Goal: Check status: Check status

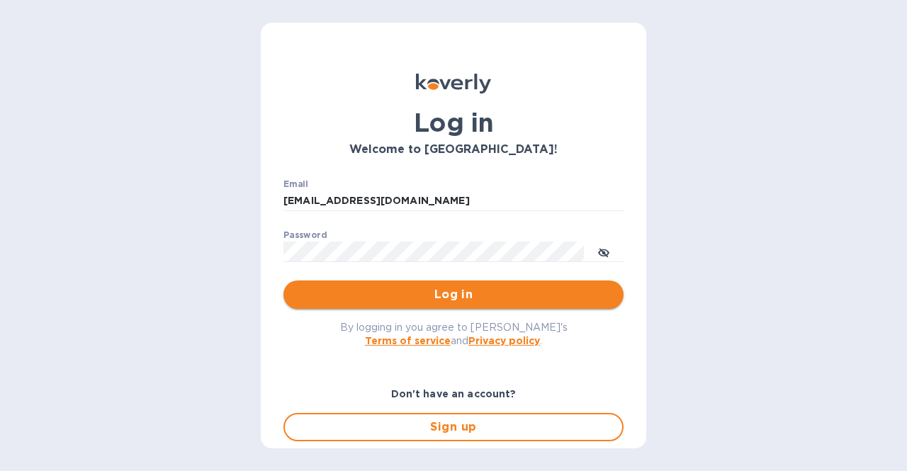
click at [441, 302] on span "Log in" at bounding box center [453, 294] width 317 height 17
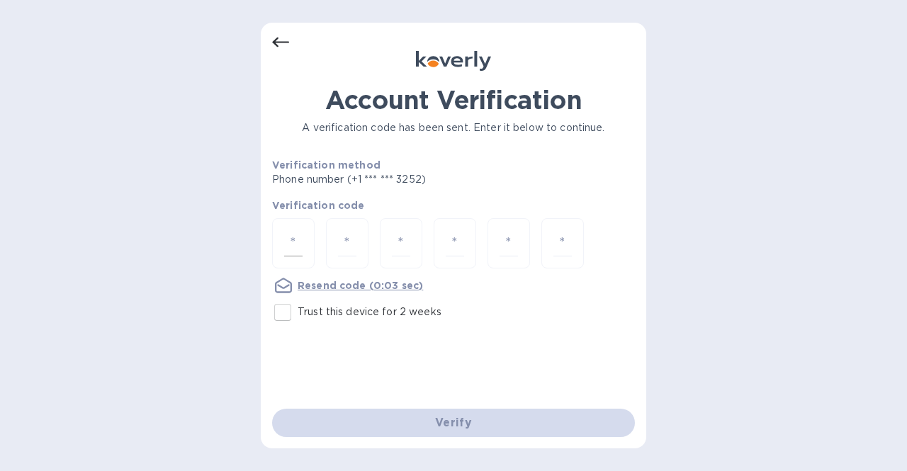
click at [286, 246] on input "number" at bounding box center [293, 243] width 18 height 26
type input "5"
type input "2"
type input "1"
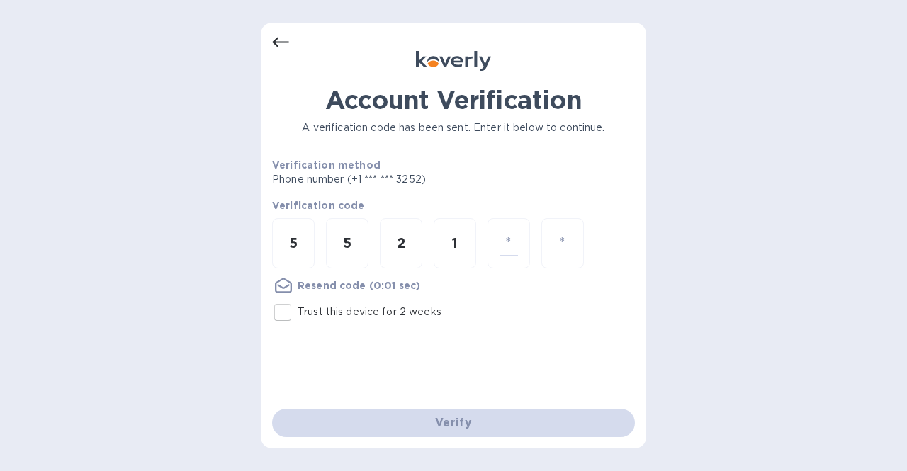
type input "0"
type input "9"
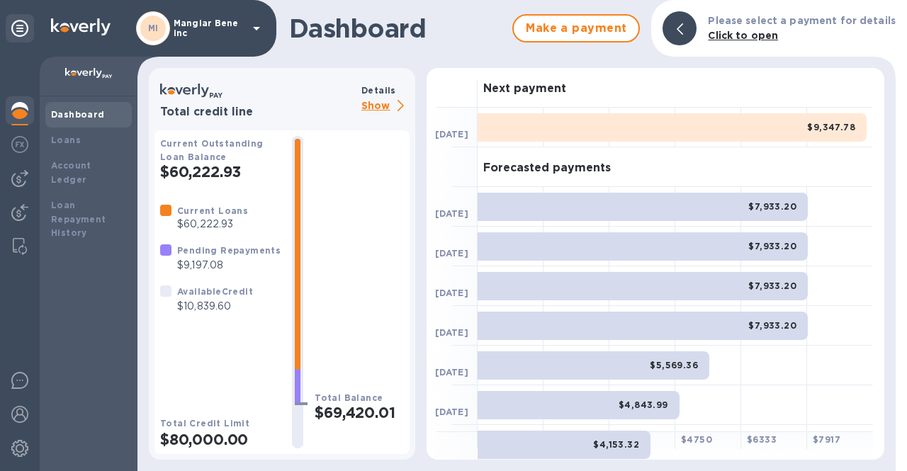
click at [378, 108] on p "Show" at bounding box center [385, 107] width 48 height 18
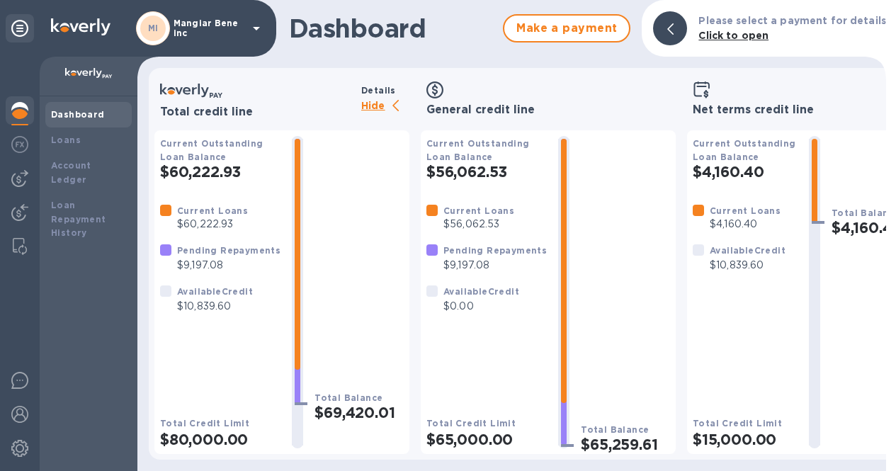
click at [254, 29] on icon at bounding box center [256, 28] width 17 height 17
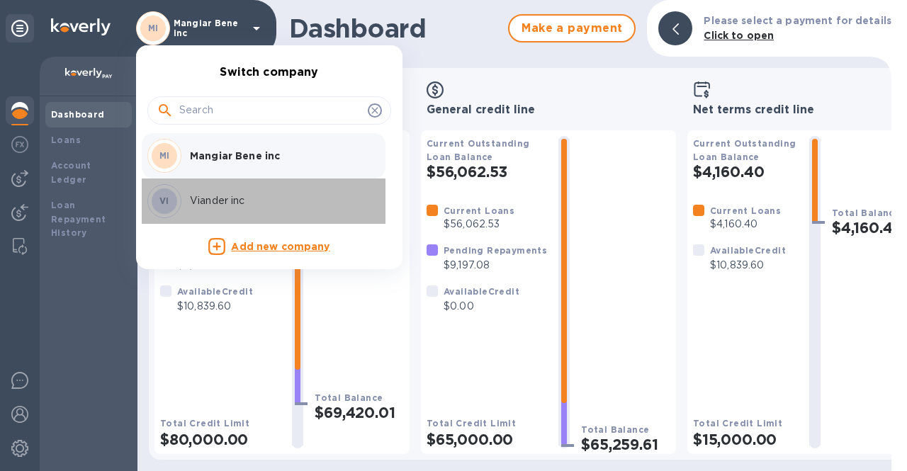
click at [217, 209] on div "VI Viander inc" at bounding box center [257, 201] width 221 height 34
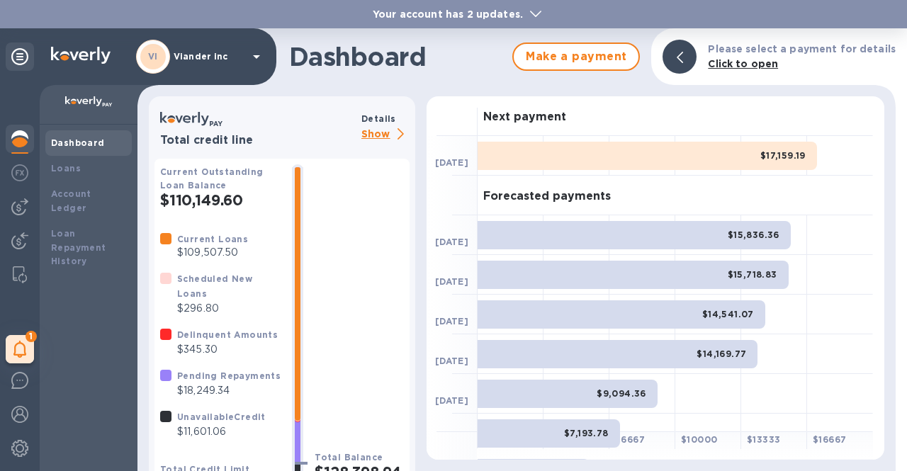
click at [469, 16] on b "Your account has 2 updates." at bounding box center [448, 14] width 150 height 11
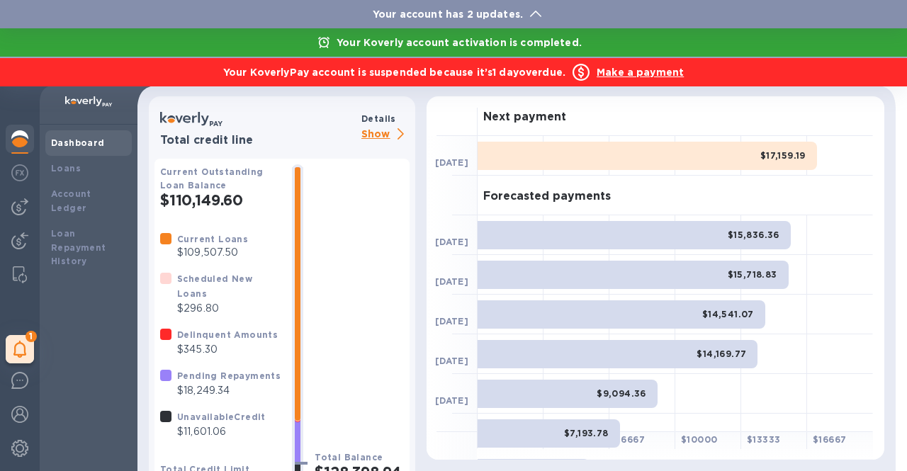
click at [16, 207] on div at bounding box center [453, 235] width 907 height 471
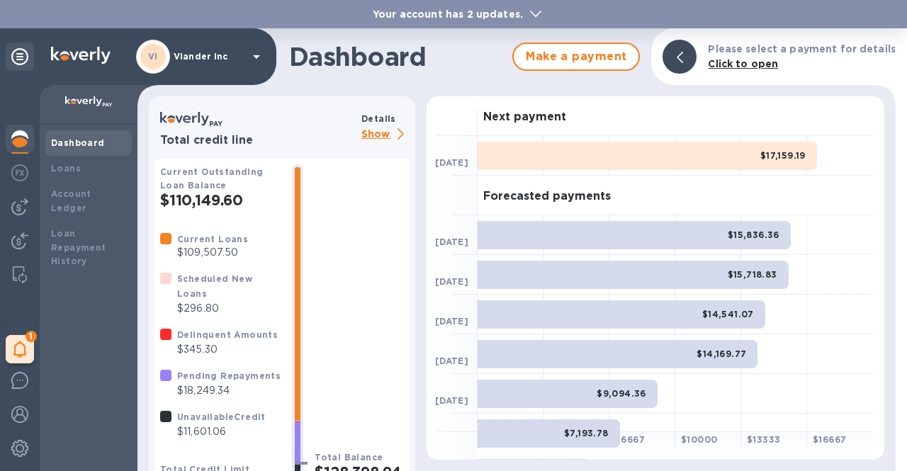
click at [16, 207] on img at bounding box center [19, 206] width 17 height 17
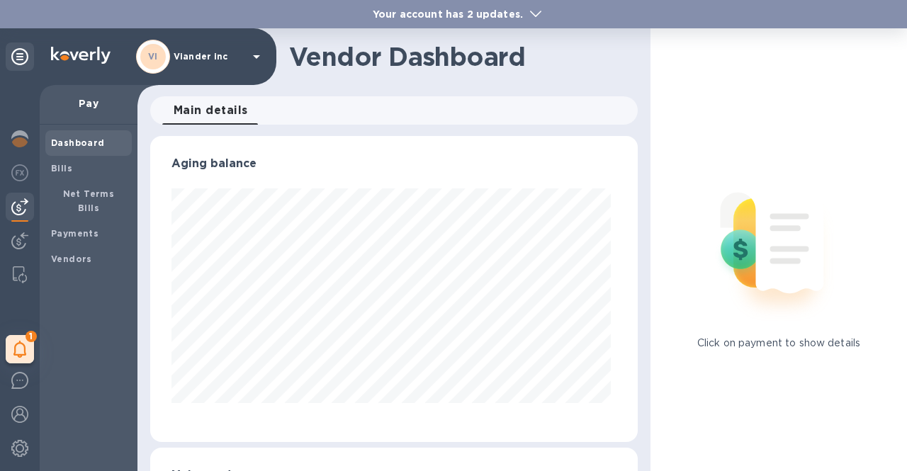
scroll to position [306, 482]
click at [55, 228] on b "Payments" at bounding box center [74, 233] width 47 height 11
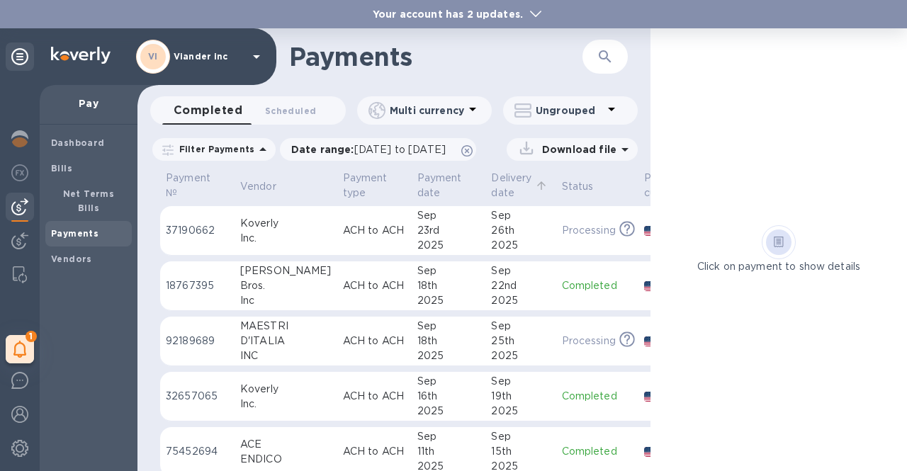
click at [491, 184] on p "Delivery date" at bounding box center [511, 186] width 40 height 30
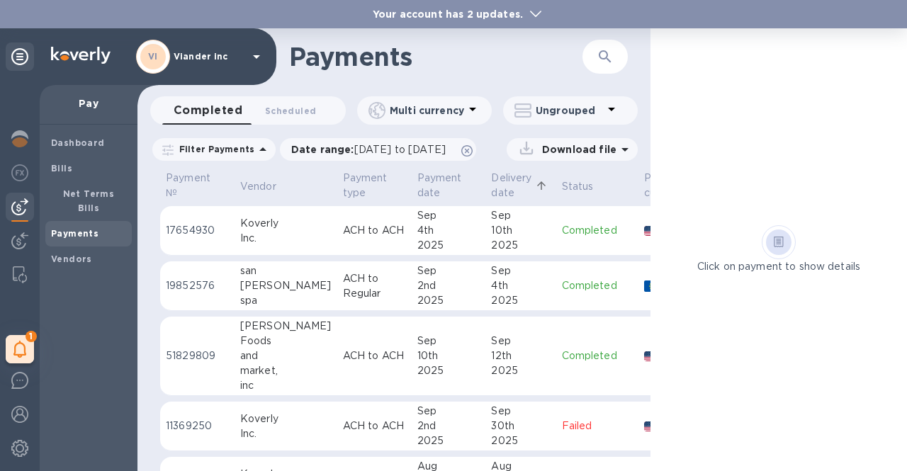
click at [491, 188] on p "Delivery date" at bounding box center [511, 186] width 40 height 30
click at [491, 181] on p "Delivery date" at bounding box center [511, 186] width 40 height 30
click at [417, 184] on p "Payment date" at bounding box center [439, 186] width 45 height 30
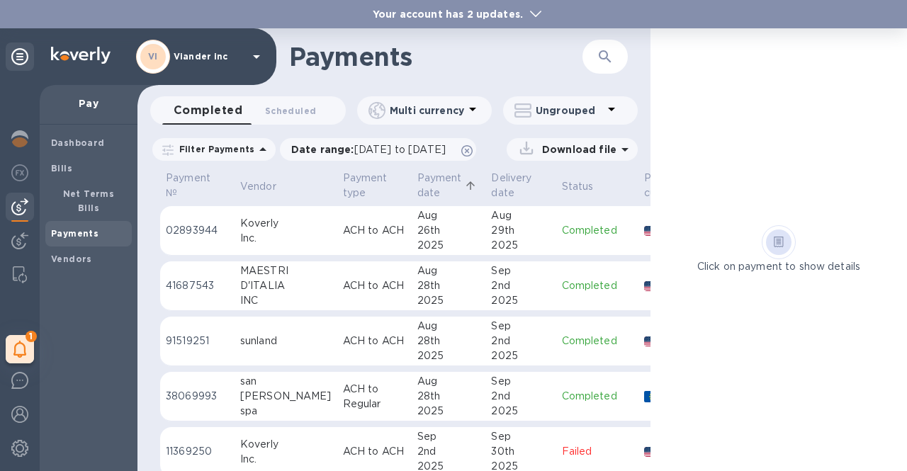
click at [417, 188] on p "Payment date" at bounding box center [439, 186] width 45 height 30
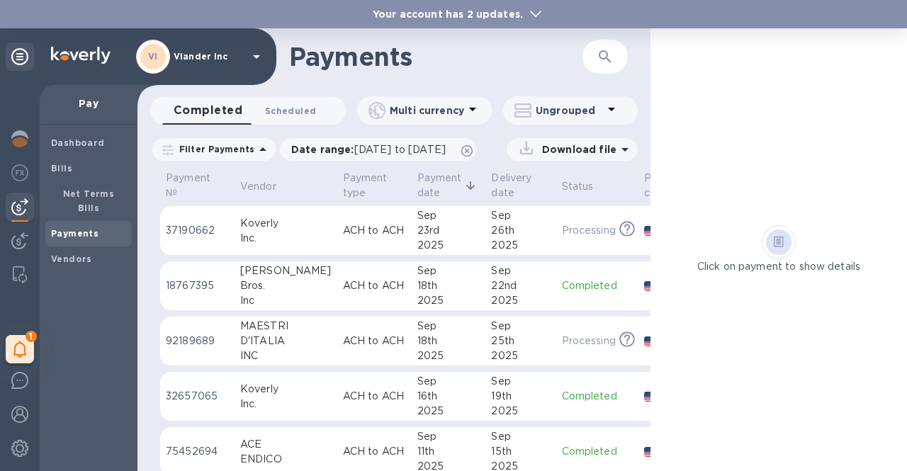
click at [286, 97] on button "Scheduled 0" at bounding box center [291, 110] width 74 height 28
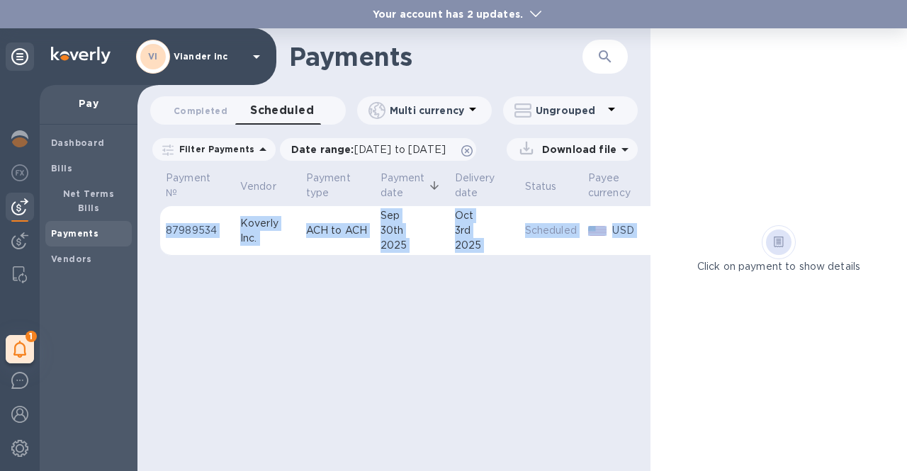
drag, startPoint x: 290, startPoint y: 268, endPoint x: 337, endPoint y: 275, distance: 47.3
click at [337, 269] on div "Payment № Vendor Payment type Payment date Delivery date Status Payee currency …" at bounding box center [393, 219] width 513 height 100
click at [319, 311] on div "Payments ​ Completed 0 Scheduled 0 Multi currency Ungrouped Filter Payments Dat…" at bounding box center [393, 249] width 513 height 443
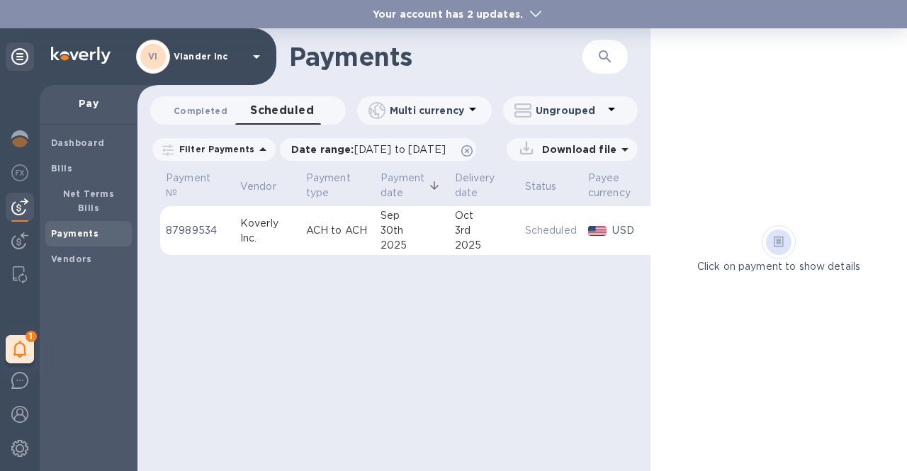
click at [208, 111] on span "Completed 0" at bounding box center [201, 110] width 54 height 15
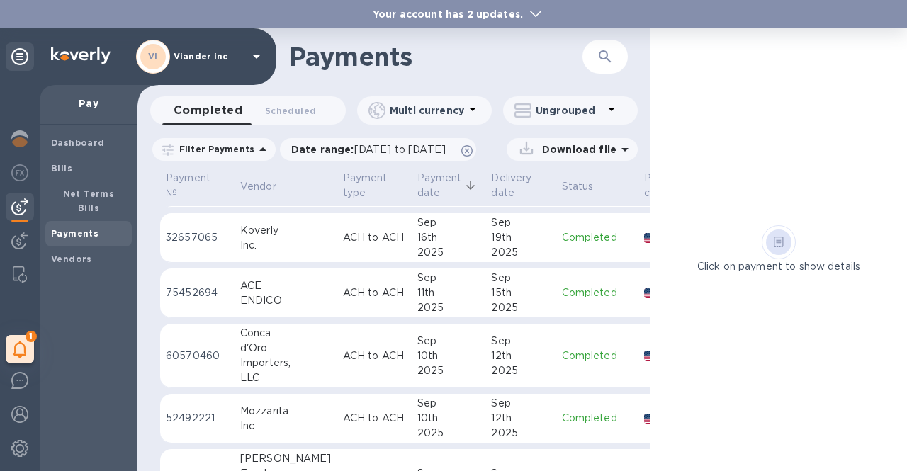
scroll to position [142, 0]
